Goal: Transaction & Acquisition: Purchase product/service

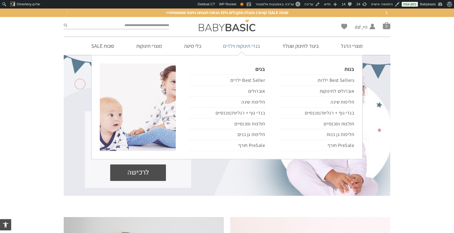
click at [243, 47] on link "בגדי תינוקות וילדים" at bounding box center [241, 46] width 53 height 18
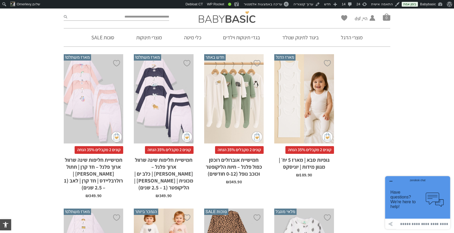
scroll to position [387, 0]
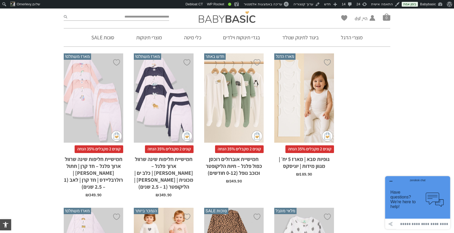
click at [238, 107] on div "x בחירת מידה 0-3m 3-6m 6-12m" at bounding box center [233, 98] width 59 height 90
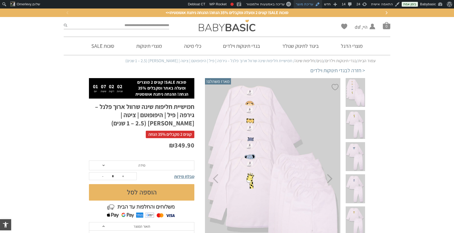
click at [307, 3] on link "עריכת מוצר" at bounding box center [308, 4] width 28 height 8
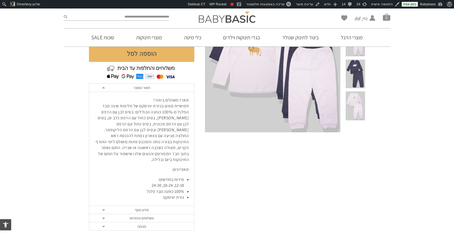
scroll to position [144, 0]
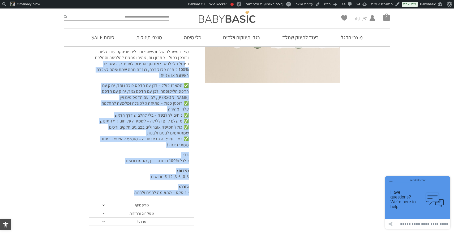
drag, startPoint x: 130, startPoint y: 194, endPoint x: 185, endPoint y: 64, distance: 141.2
click at [185, 64] on div "רוכסן כפול! מלאי מוגבל מאוד – חמישיית אוברולים לתינוקות עם רגלית ורוכסן כפול מב…" at bounding box center [141, 113] width 105 height 176
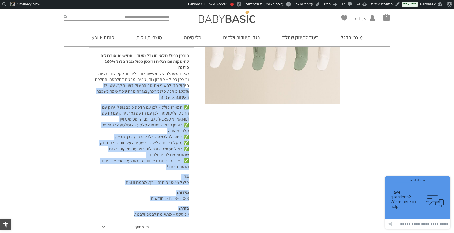
scroll to position [175, 0]
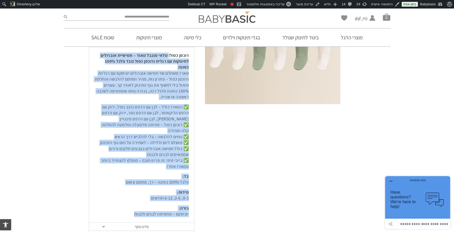
drag, startPoint x: 168, startPoint y: 54, endPoint x: 127, endPoint y: 218, distance: 168.6
click at [127, 218] on div "רוכסן כפול! מלאי מוגבל מאוד – חמישיית אוברולים לתינוקות עם רגלית ורוכסן כפול מב…" at bounding box center [141, 135] width 105 height 176
copy div "מלאי מוגבל מאוד – חמישיית אוברולים לתינוקות עם רגלית ורוכסן כפול מבד פלנל 100% …"
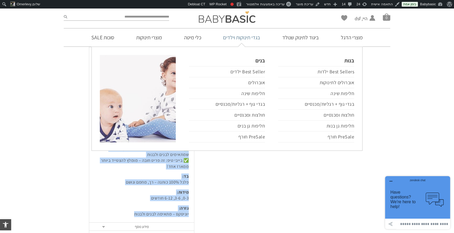
click at [247, 39] on link "בגדי תינוקות וילדים" at bounding box center [241, 37] width 53 height 18
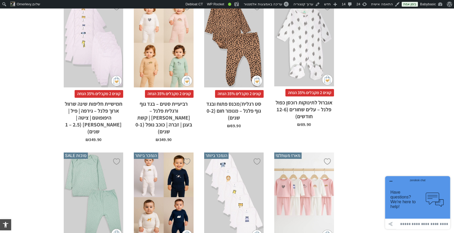
click at [313, 170] on div "x בחירת מידה 12-18m 18-24m 24-30m" at bounding box center [303, 197] width 59 height 90
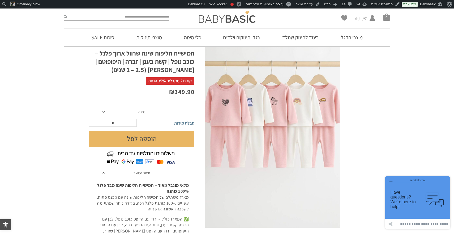
scroll to position [54, 0]
